Goal: Task Accomplishment & Management: Manage account settings

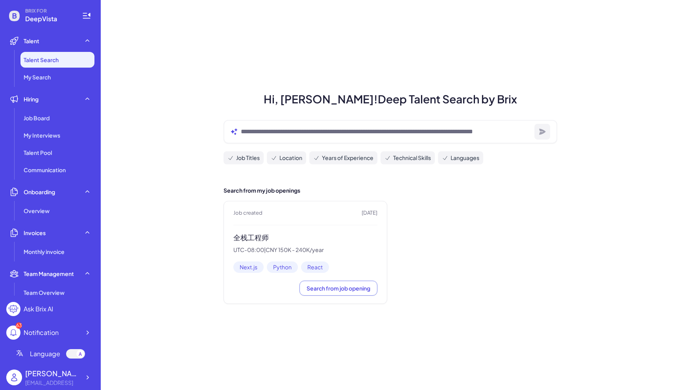
click at [249, 235] on h3 "全栈工程师" at bounding box center [305, 237] width 144 height 9
click at [44, 120] on span "Job Board" at bounding box center [37, 118] width 26 height 8
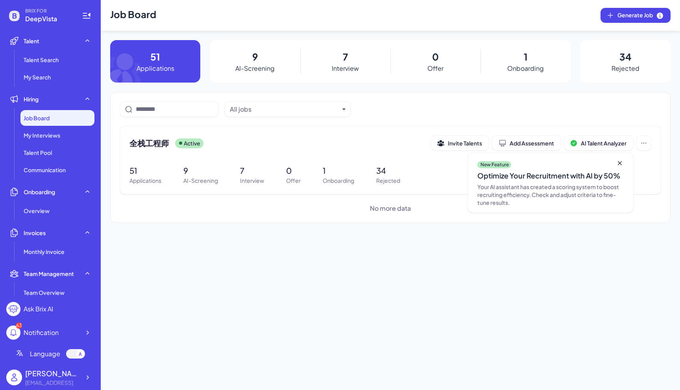
click at [343, 60] on p "7" at bounding box center [345, 57] width 5 height 14
click at [151, 146] on span "全栈工程师" at bounding box center [148, 143] width 39 height 11
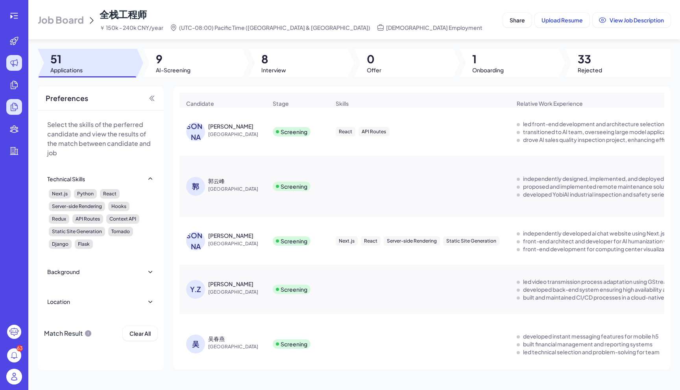
click at [13, 110] on icon at bounding box center [13, 106] width 9 height 9
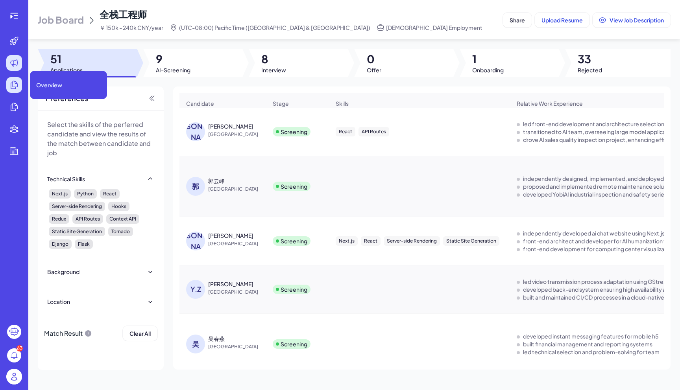
click at [13, 80] on icon at bounding box center [13, 84] width 9 height 9
click at [10, 87] on icon at bounding box center [13, 84] width 9 height 9
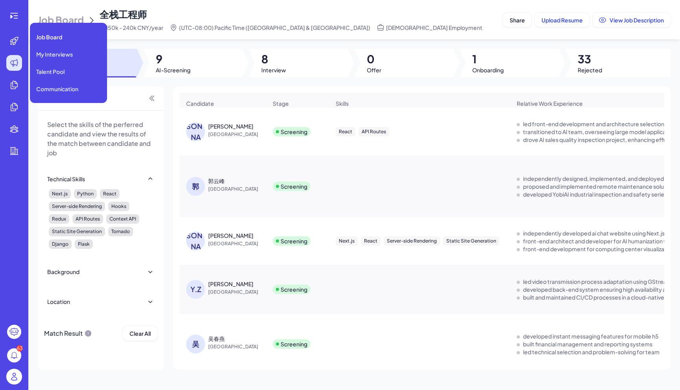
click at [13, 65] on icon at bounding box center [14, 62] width 7 height 7
click at [41, 52] on span "My Interviews" at bounding box center [54, 54] width 37 height 8
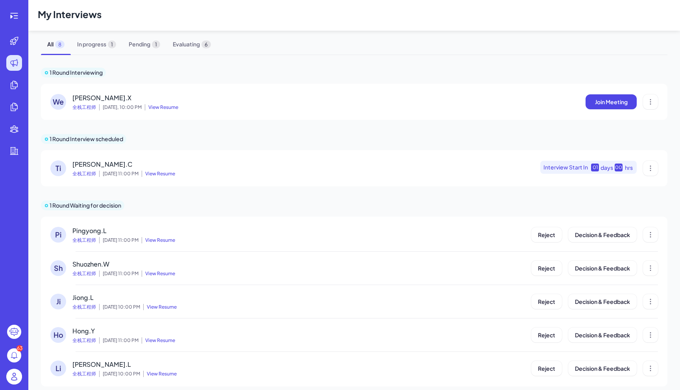
click at [170, 105] on span "View Resume" at bounding box center [161, 107] width 33 height 6
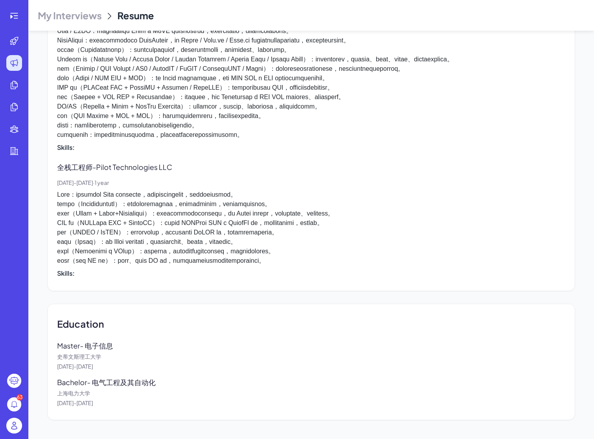
scroll to position [688, 0]
drag, startPoint x: 105, startPoint y: 358, endPoint x: 49, endPoint y: 346, distance: 57.7
click at [49, 346] on div "Education Master - 电子信息 史[PERSON_NAME]斯理工大学 [DATE] - [DATE] Bachelor - 电气工程及其自动…" at bounding box center [310, 362] width 527 height 117
copy div "Master - 电子信息 [PERSON_NAME]斯理工大学"
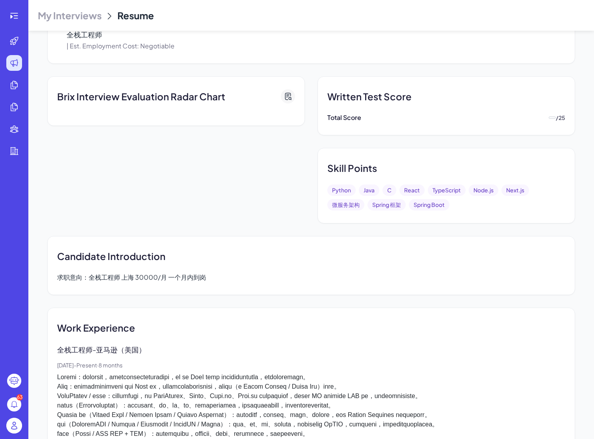
scroll to position [0, 0]
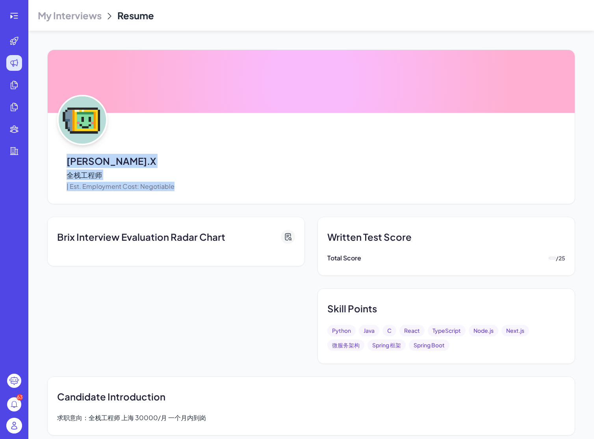
drag, startPoint x: 68, startPoint y: 163, endPoint x: 181, endPoint y: 186, distance: 115.9
click at [181, 186] on div "[PERSON_NAME].X 全栈工程师 | Est. Employment Cost: Negotiable" at bounding box center [130, 172] width 127 height 37
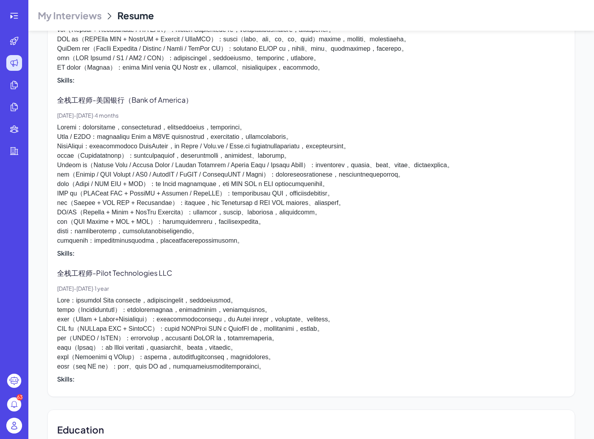
scroll to position [440, 0]
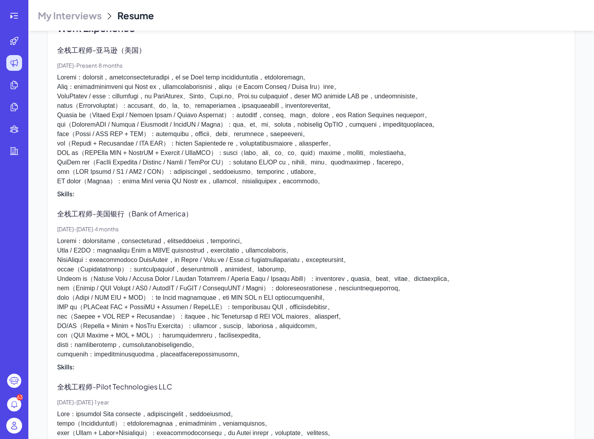
click at [125, 109] on p at bounding box center [311, 129] width 508 height 113
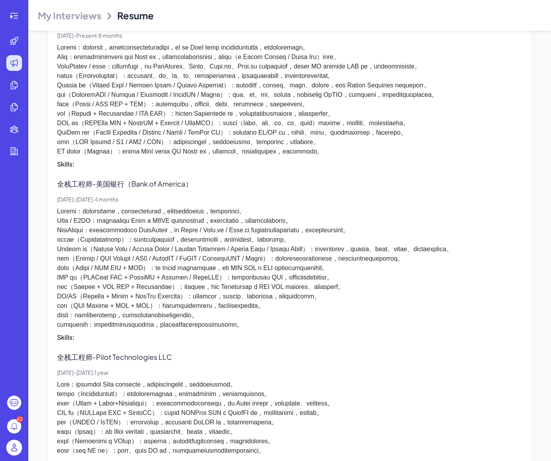
scroll to position [470, 0]
drag, startPoint x: 135, startPoint y: 248, endPoint x: 187, endPoint y: 254, distance: 51.9
click at [187, 189] on p "全栈工程师 - 美国银行（Bank of America）" at bounding box center [130, 184] width 147 height 11
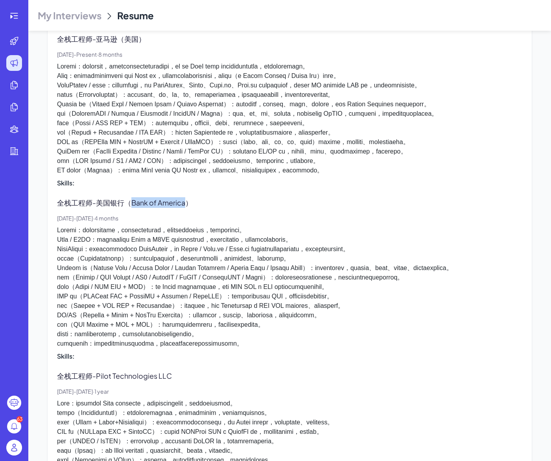
scroll to position [446, 0]
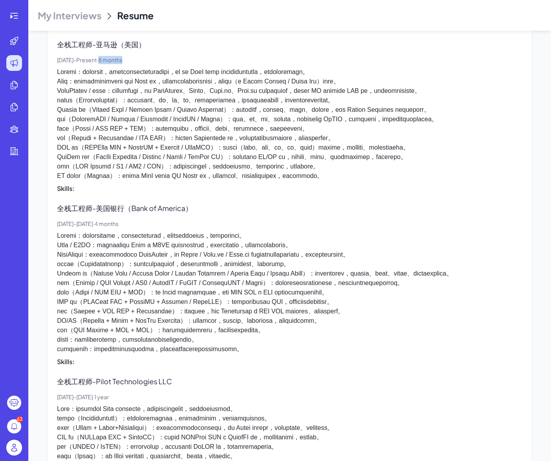
drag, startPoint x: 114, startPoint y: 60, endPoint x: 146, endPoint y: 60, distance: 31.9
click at [146, 60] on p "[DATE] - Present · 8 months" at bounding box center [290, 60] width 466 height 8
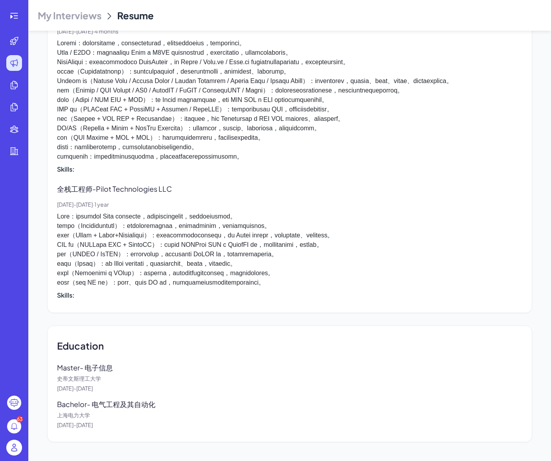
scroll to position [688, 0]
